Goal: Understand process/instructions: Learn how to perform a task or action

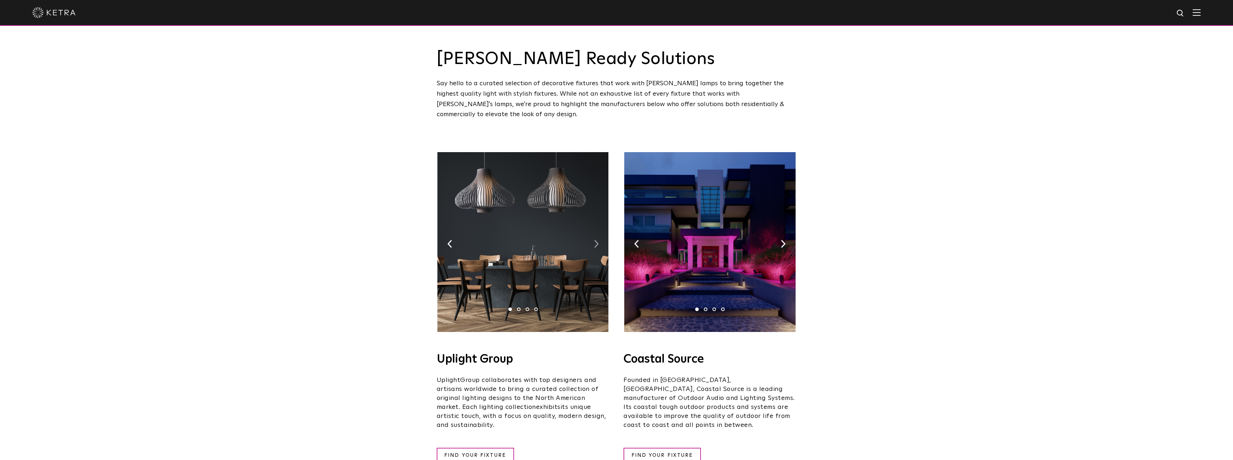
click at [597, 240] on img at bounding box center [596, 244] width 5 height 8
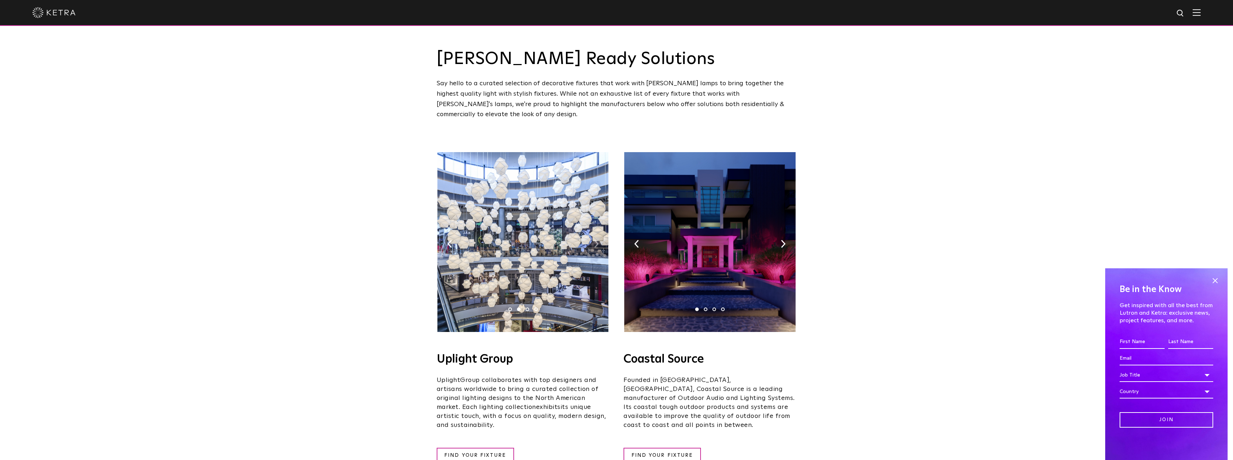
click at [597, 240] on img at bounding box center [596, 244] width 5 height 8
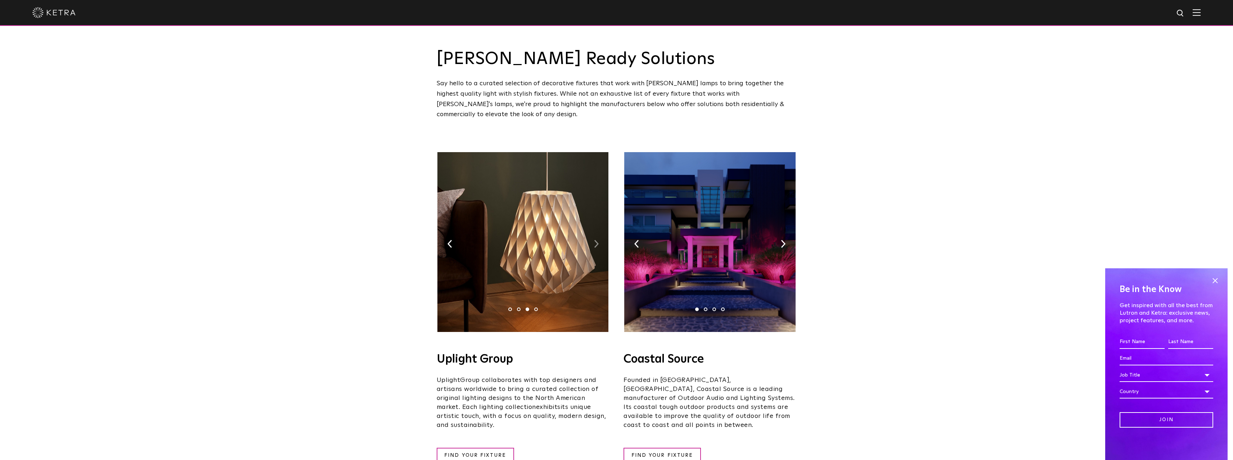
click at [597, 240] on img at bounding box center [596, 244] width 5 height 8
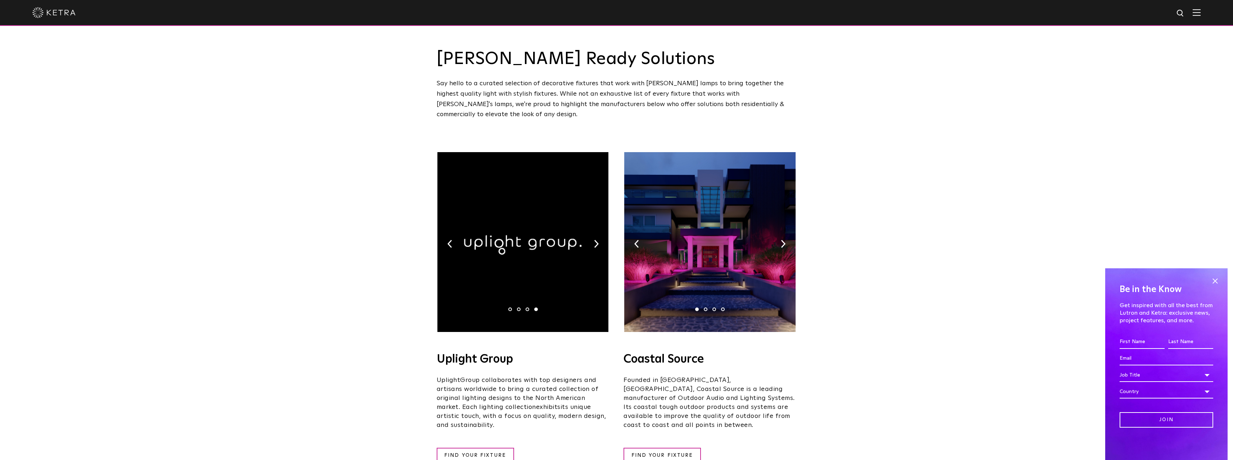
click at [780, 234] on img at bounding box center [709, 242] width 171 height 180
click at [784, 240] on img at bounding box center [783, 244] width 5 height 8
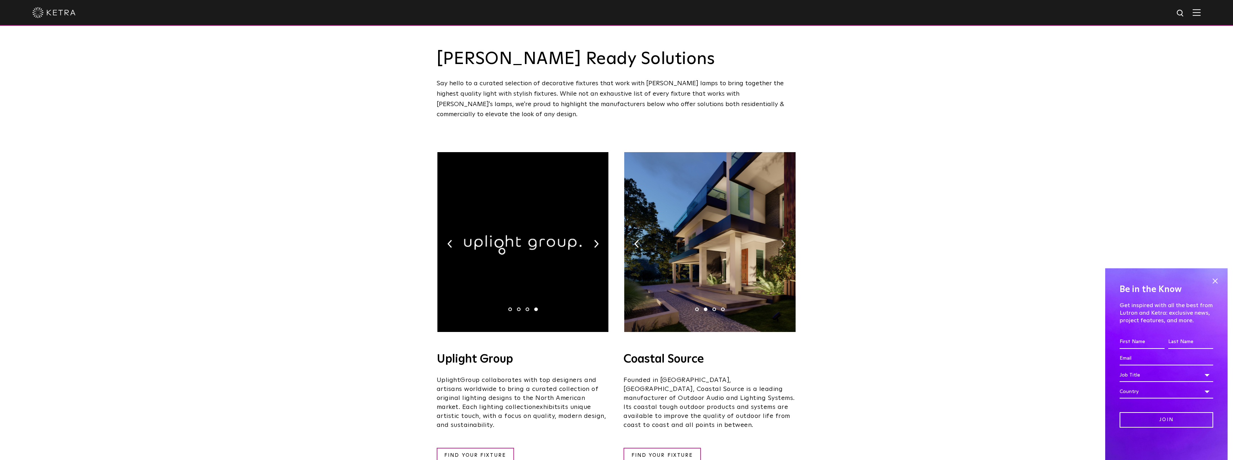
click at [784, 240] on img at bounding box center [783, 244] width 5 height 8
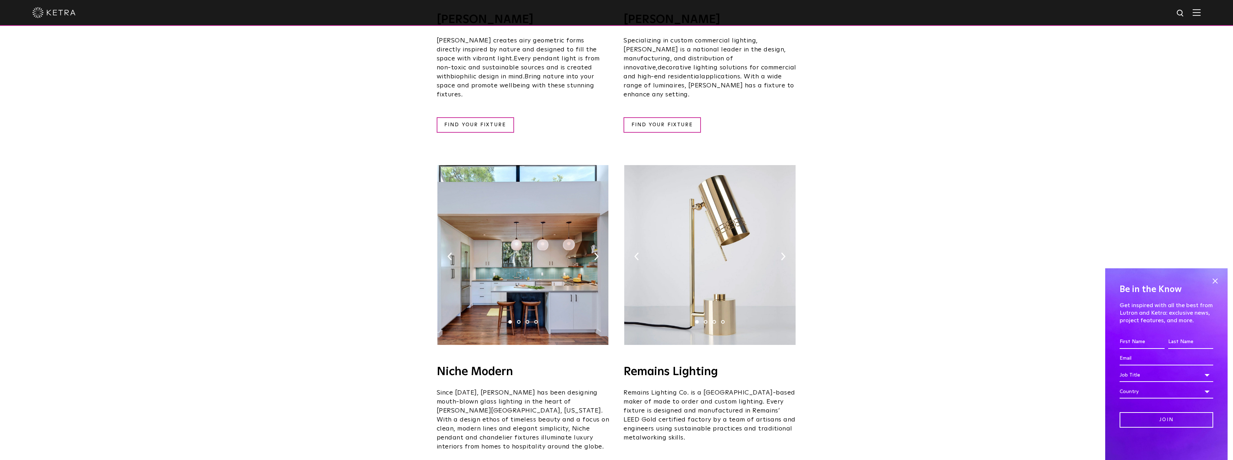
scroll to position [684, 0]
click at [781, 252] on img at bounding box center [783, 256] width 5 height 8
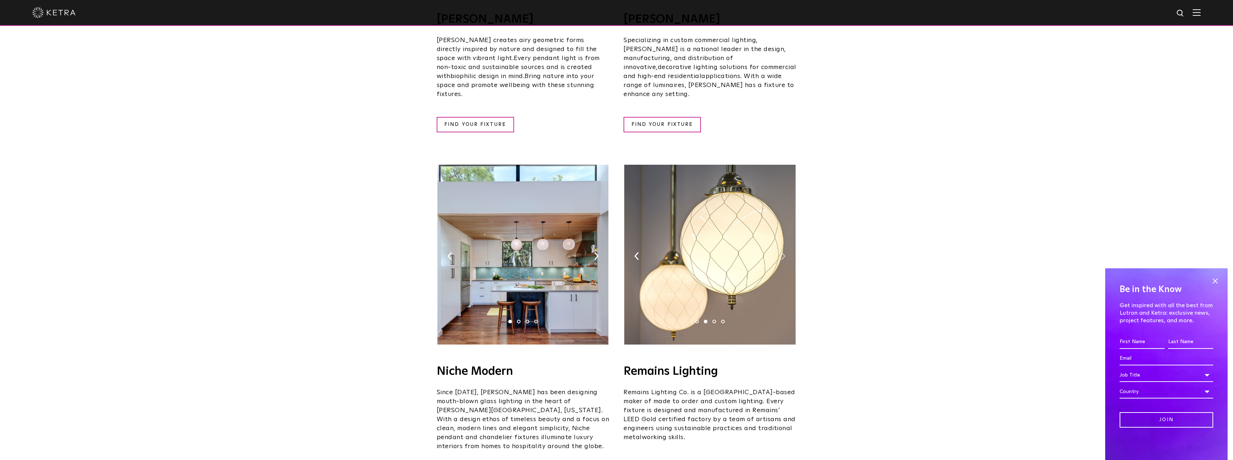
click at [781, 252] on img at bounding box center [783, 256] width 5 height 8
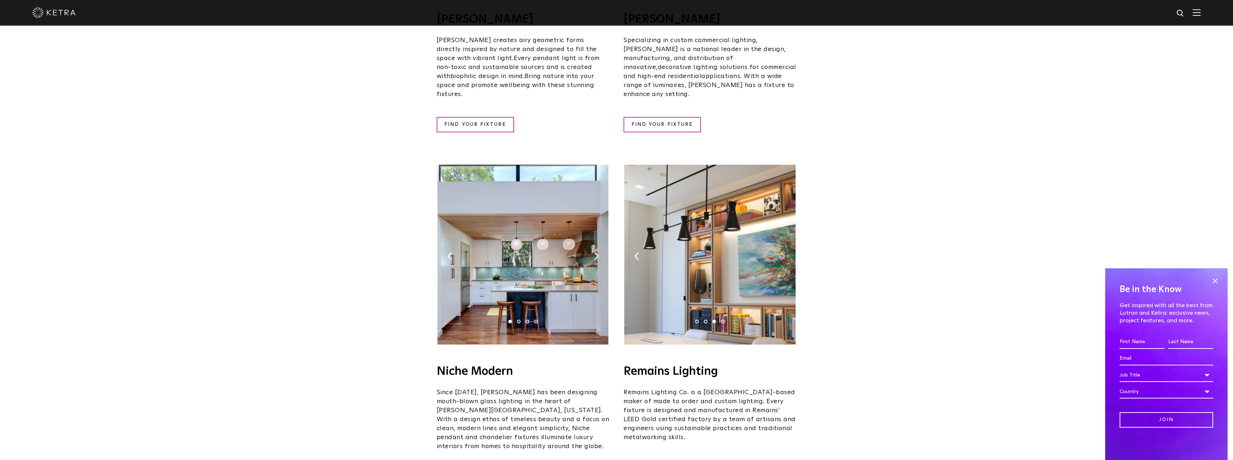
click at [781, 252] on img at bounding box center [783, 256] width 5 height 8
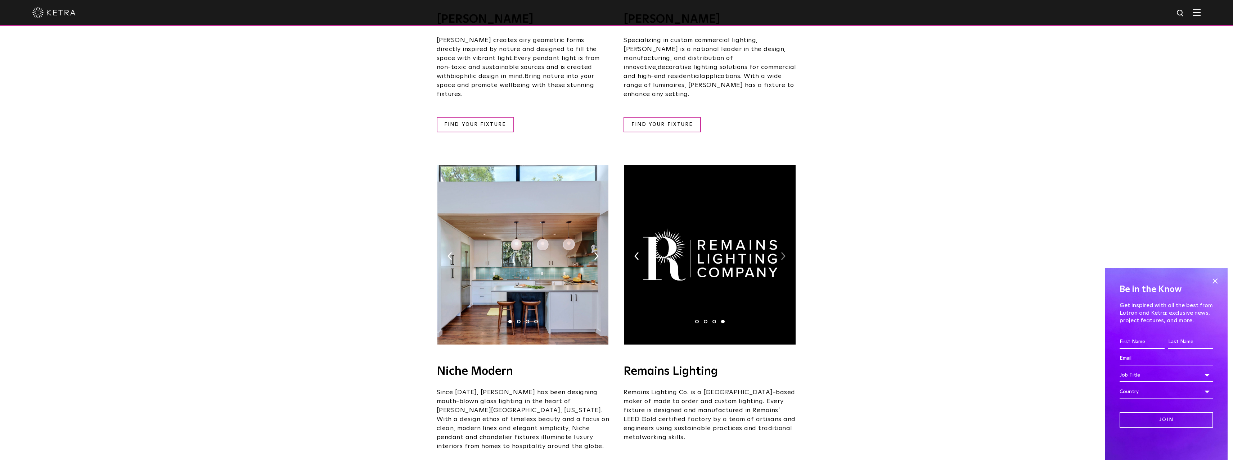
click at [781, 252] on img at bounding box center [783, 256] width 5 height 8
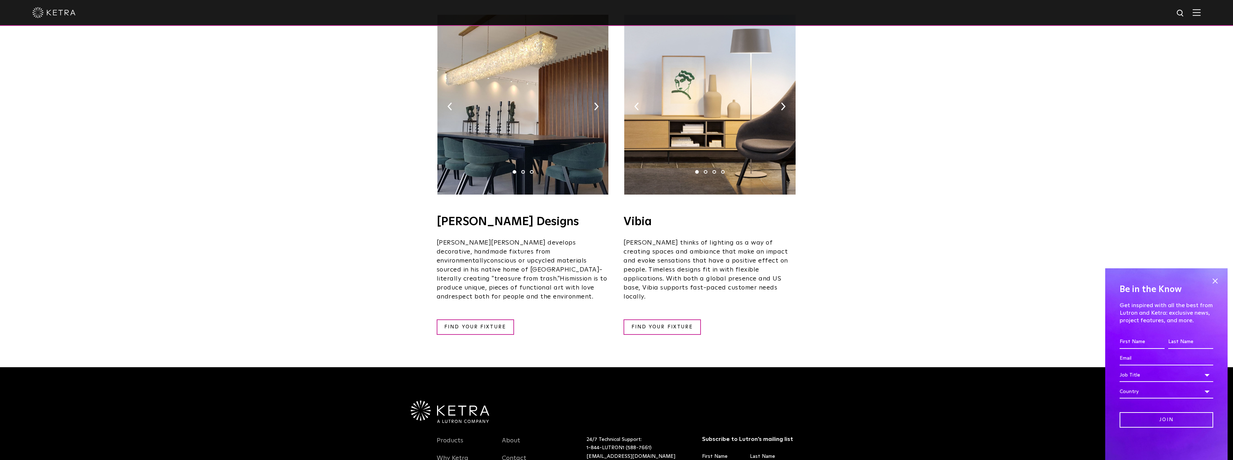
scroll to position [1188, 0]
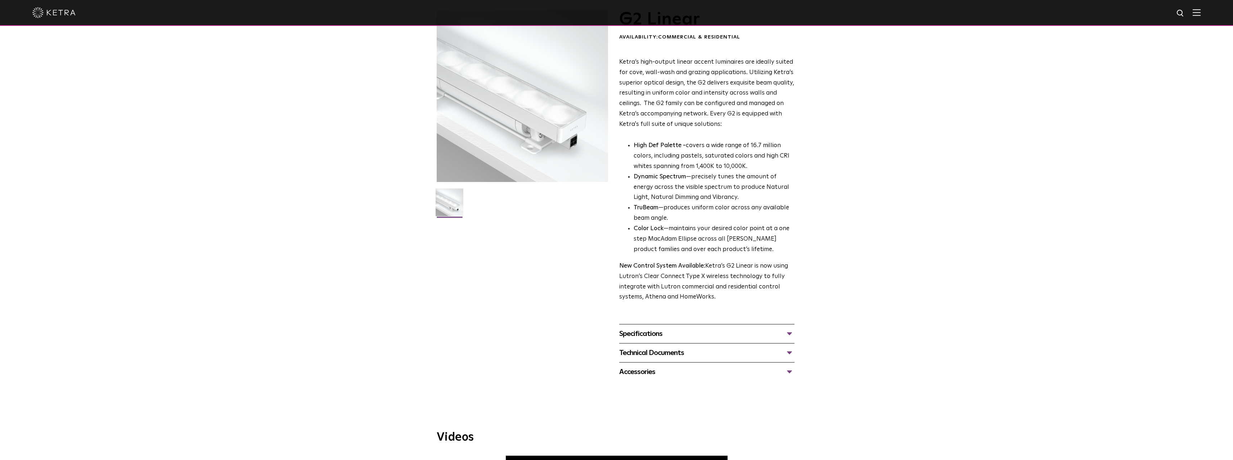
scroll to position [72, 0]
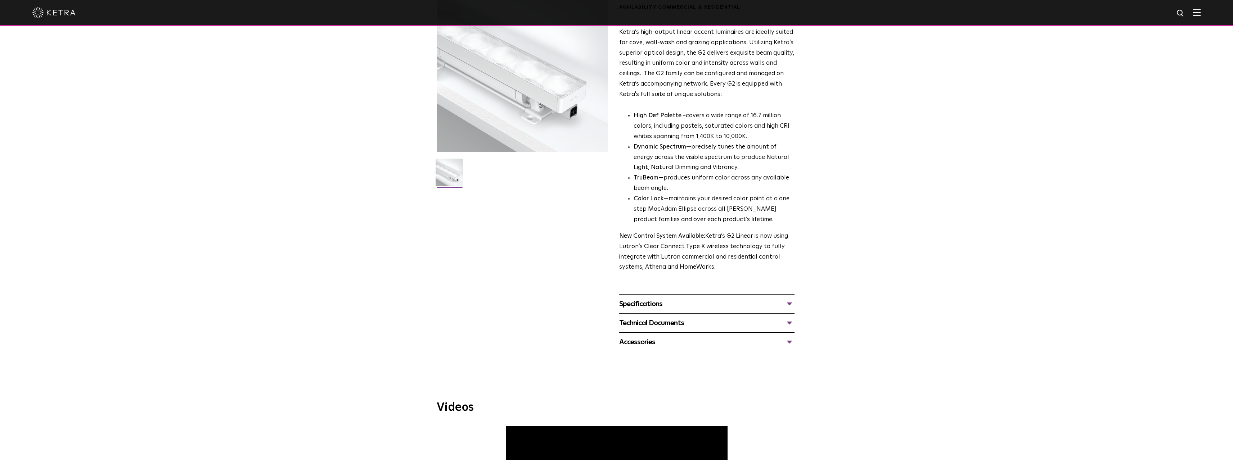
click at [669, 307] on div "Specifications" at bounding box center [706, 304] width 175 height 12
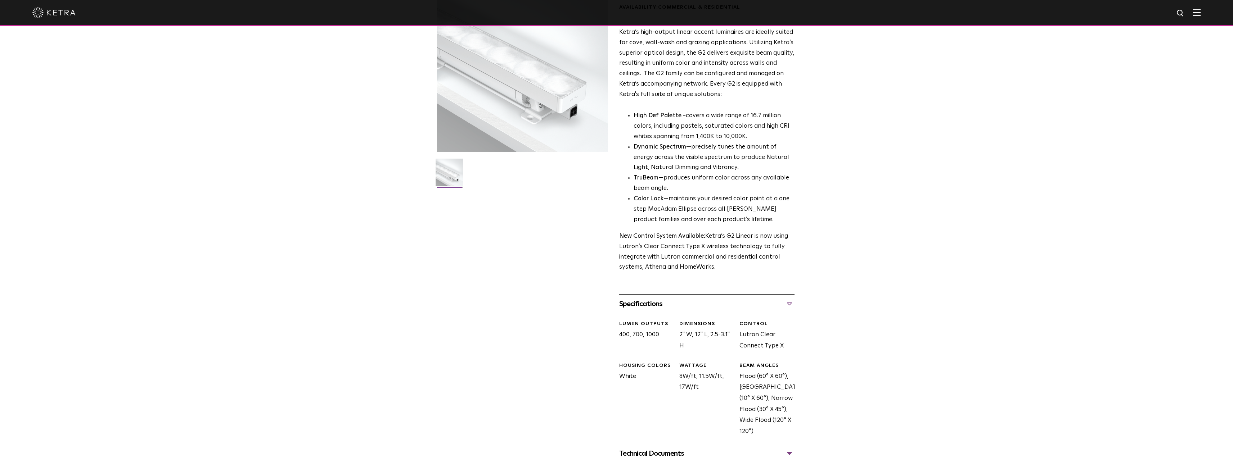
click at [664, 304] on div "Specifications" at bounding box center [706, 304] width 175 height 12
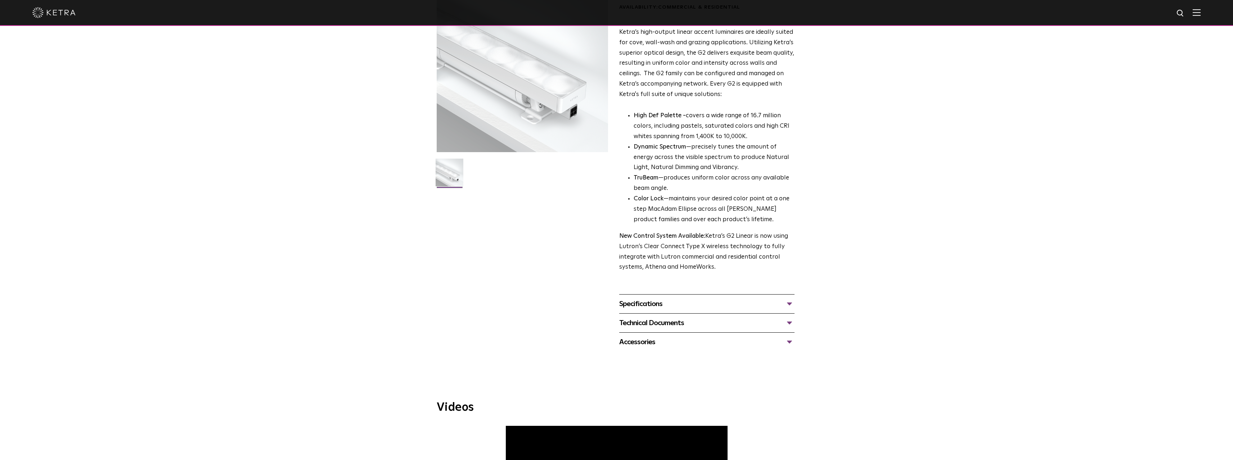
click at [662, 325] on div "Technical Documents" at bounding box center [706, 324] width 175 height 12
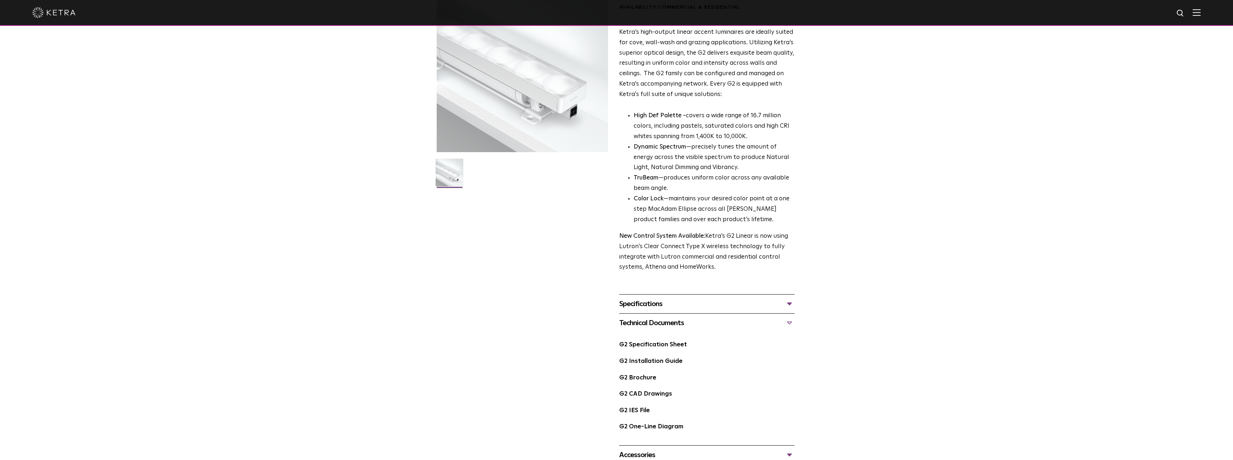
click at [660, 321] on div "Technical Documents" at bounding box center [706, 324] width 175 height 12
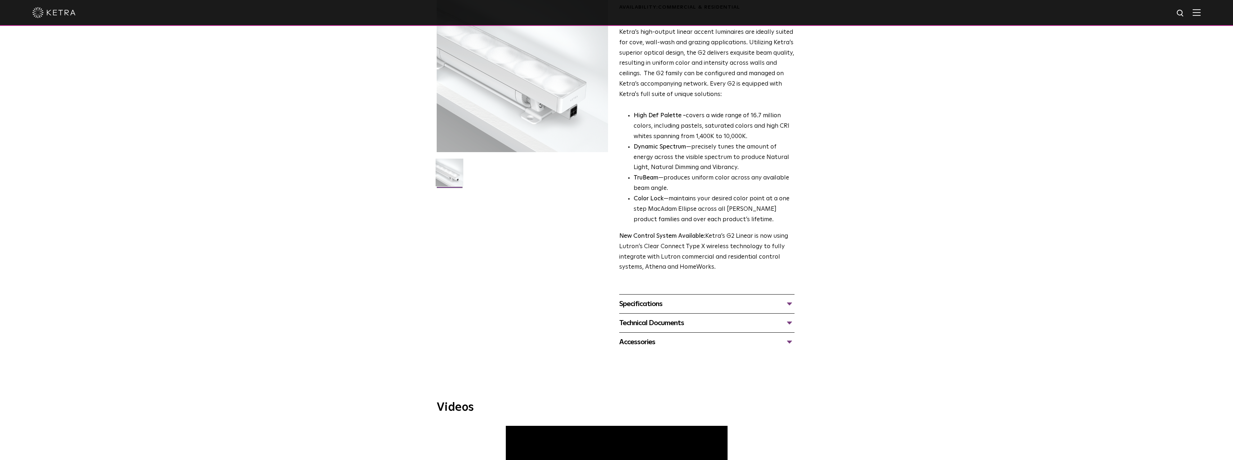
click at [644, 344] on div "Accessories" at bounding box center [706, 343] width 175 height 12
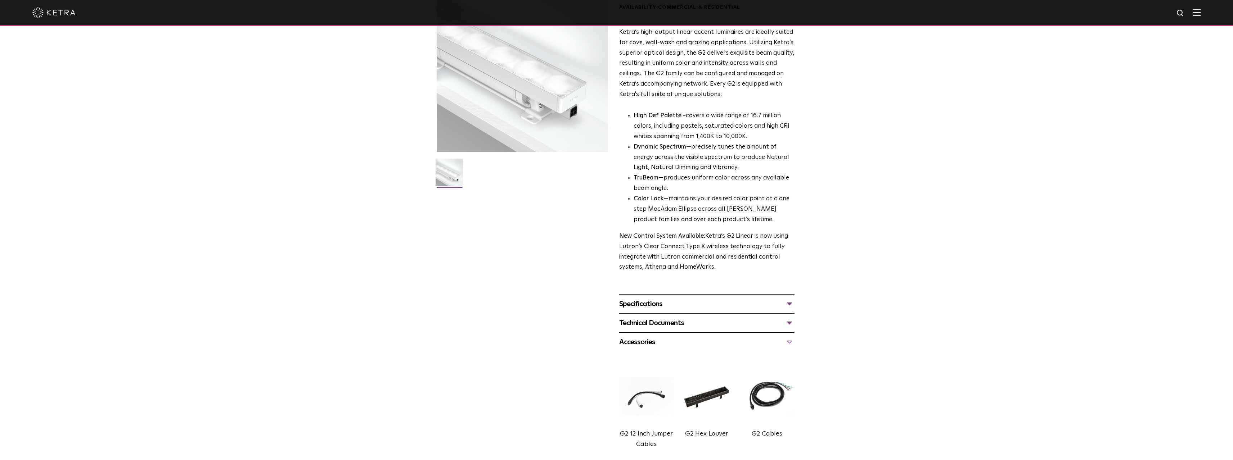
click at [644, 344] on div "Accessories" at bounding box center [706, 343] width 175 height 12
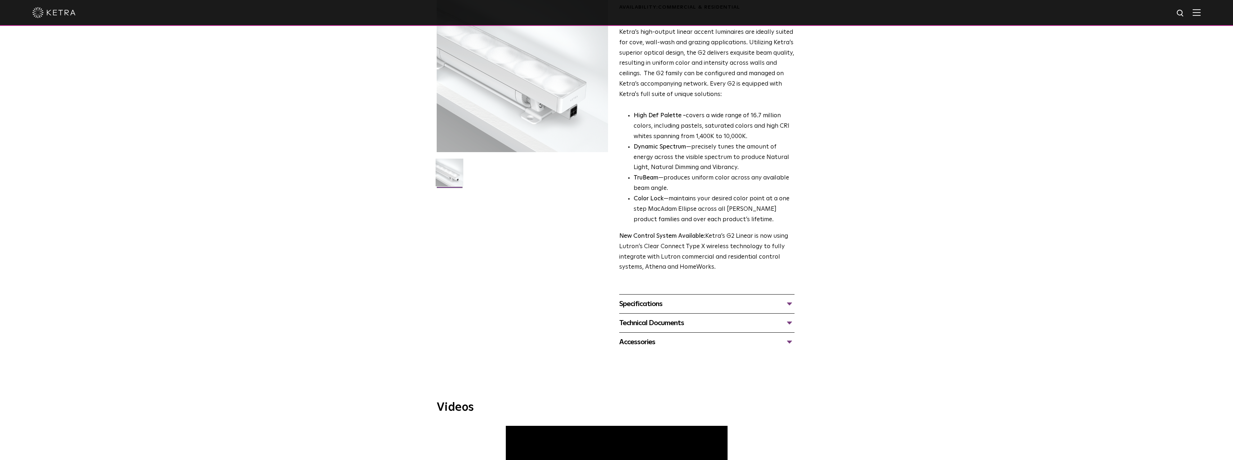
click at [644, 325] on div "Technical Documents" at bounding box center [706, 324] width 175 height 12
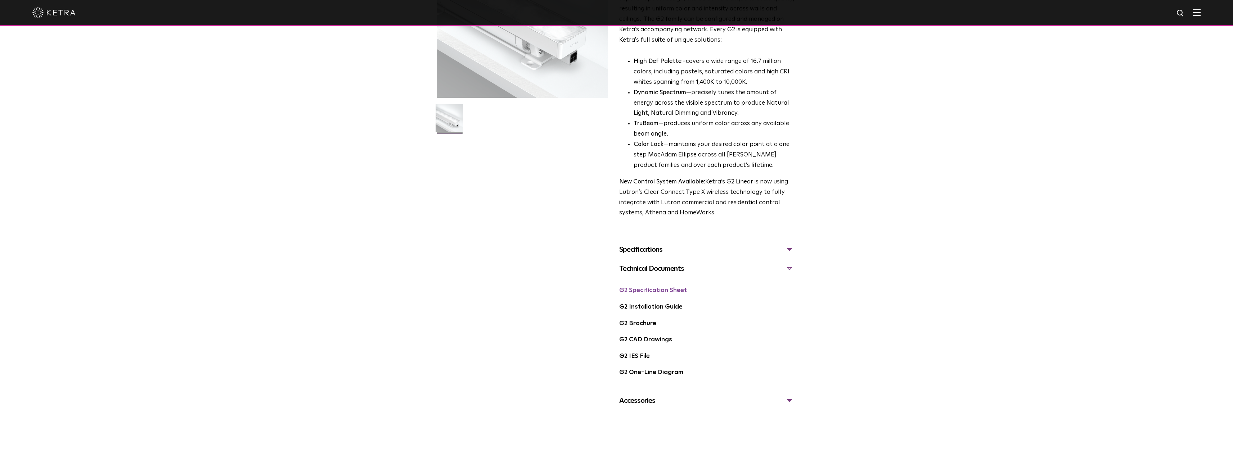
scroll to position [144, 0]
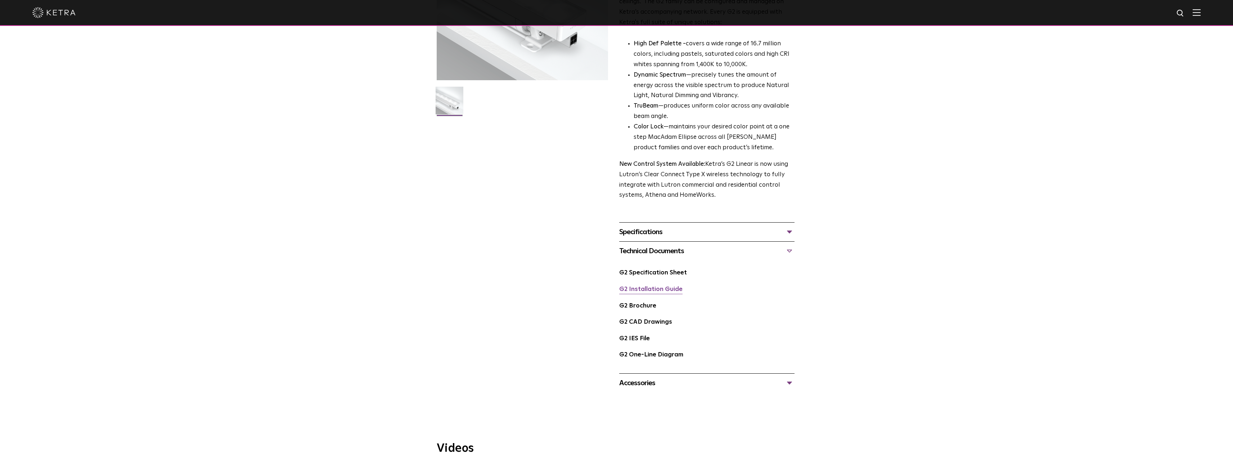
click link "G2 Installation Guide"
